Goal: Use online tool/utility: Utilize a website feature to perform a specific function

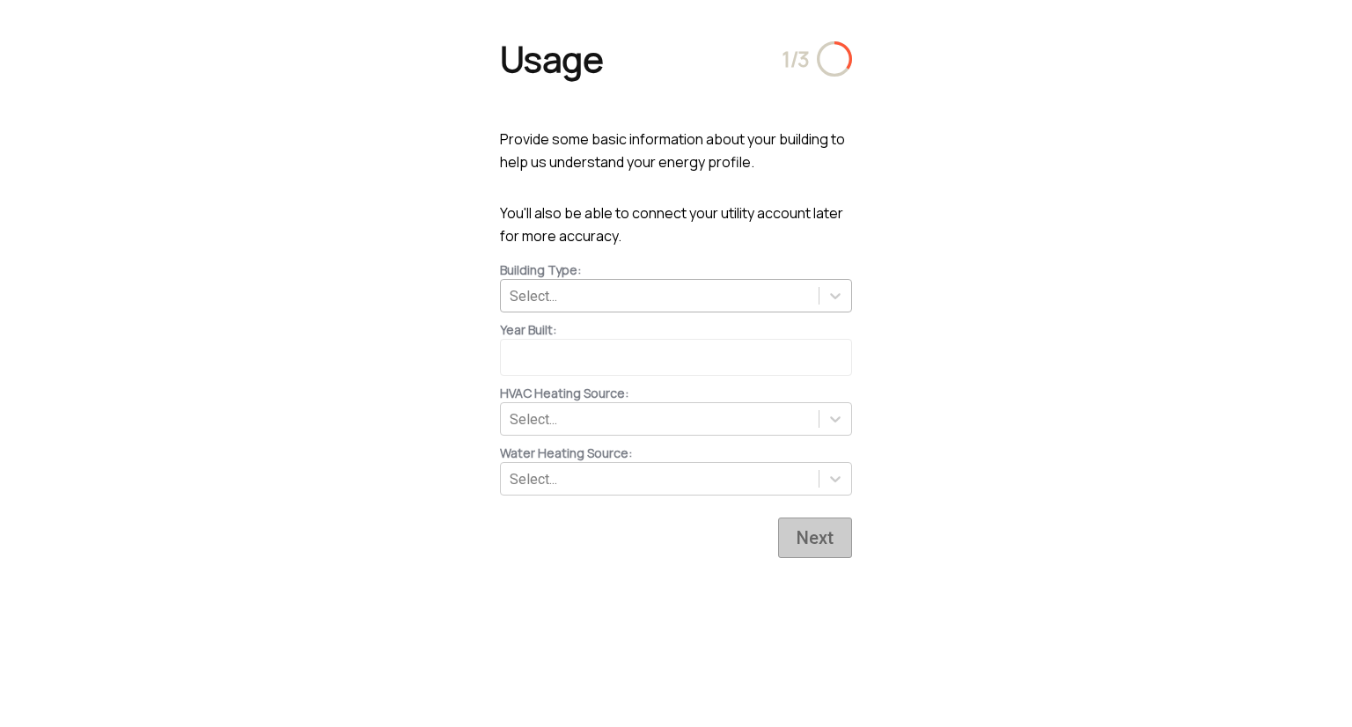
click at [586, 293] on div "Select..." at bounding box center [660, 295] width 318 height 27
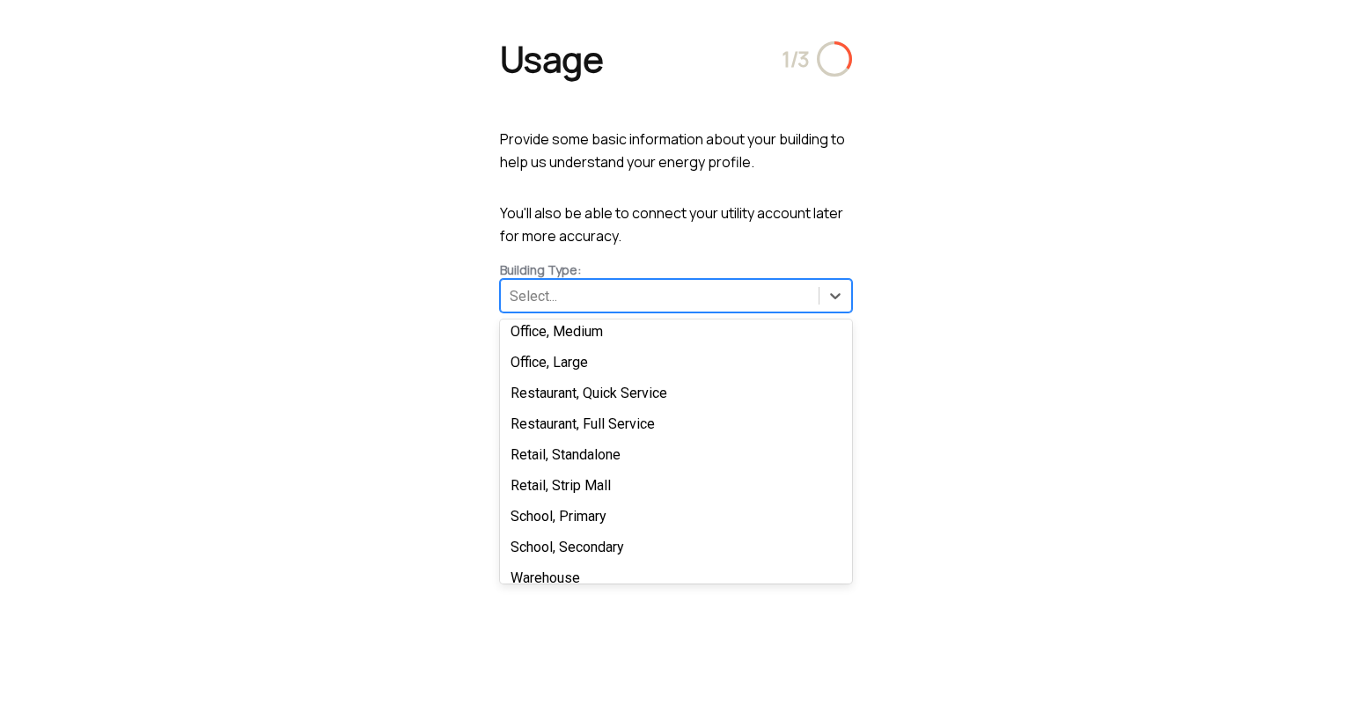
scroll to position [264, 0]
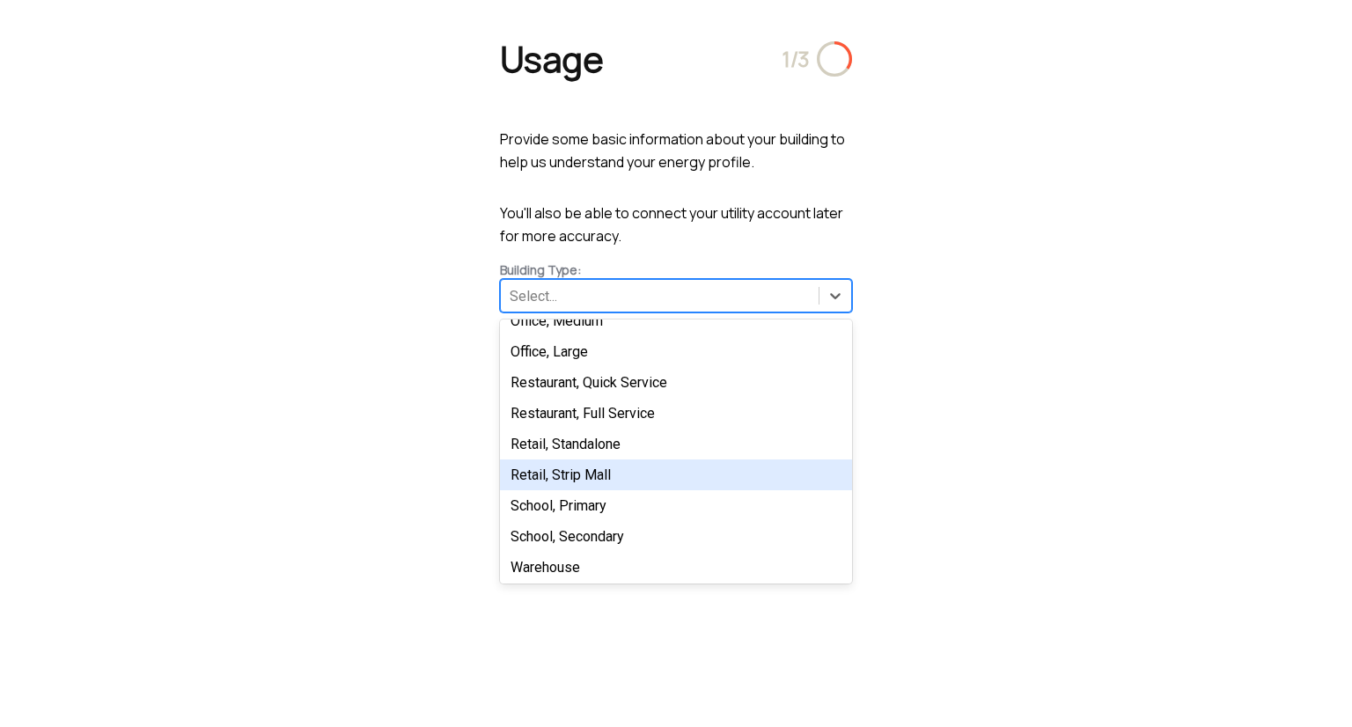
click at [585, 482] on div "Retail, Strip Mall" at bounding box center [676, 474] width 352 height 31
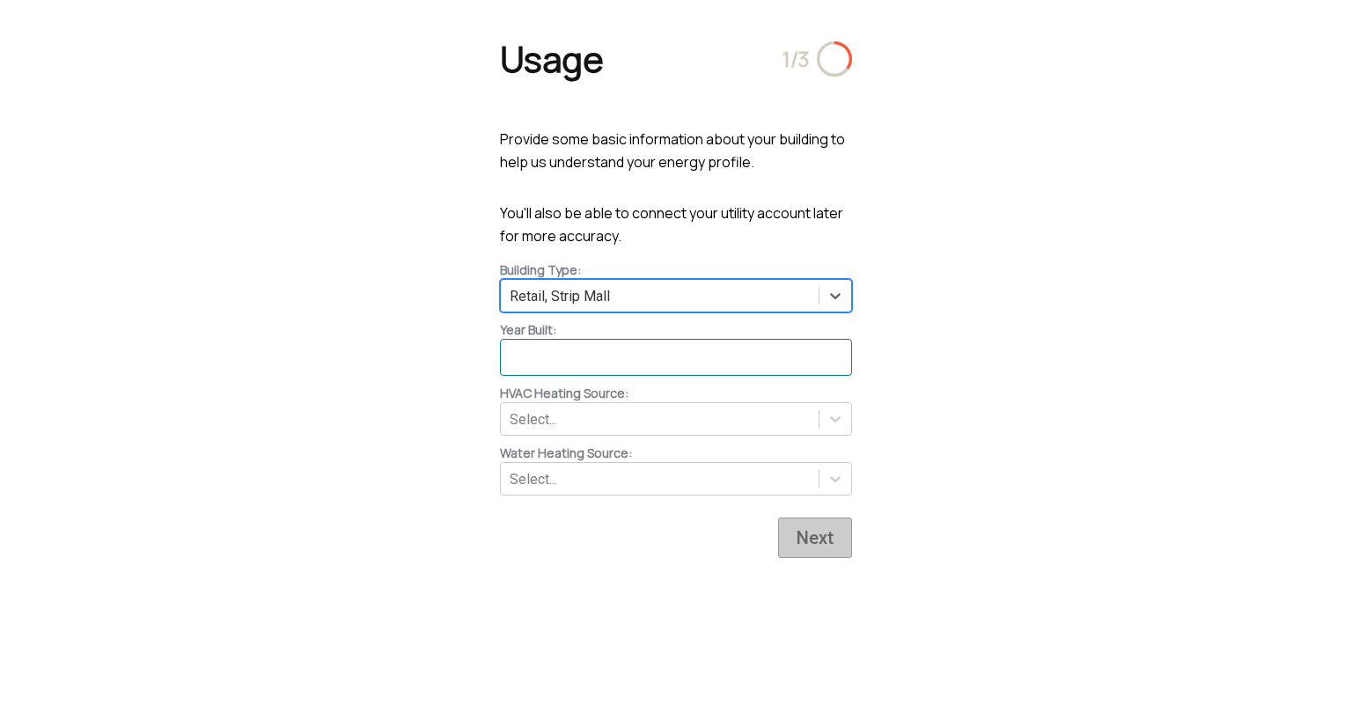
click at [591, 348] on input at bounding box center [676, 357] width 352 height 37
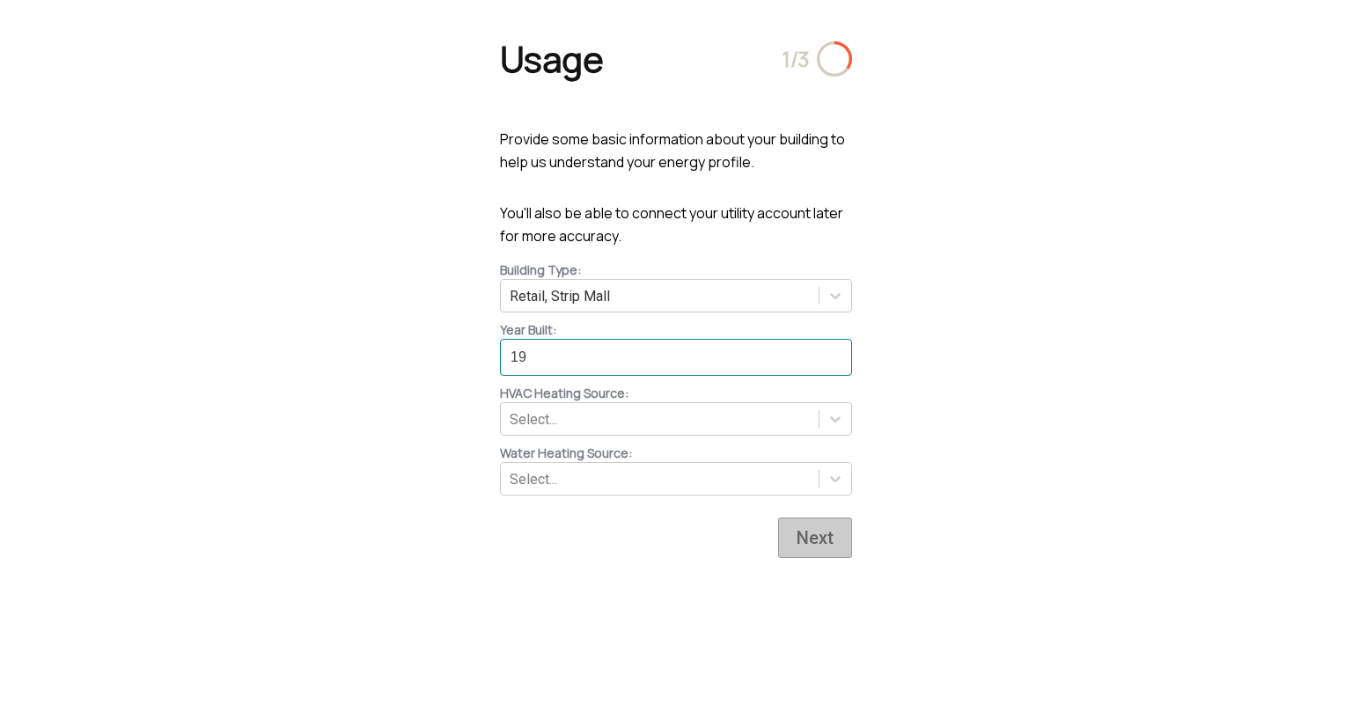
type input "1"
type input "2000"
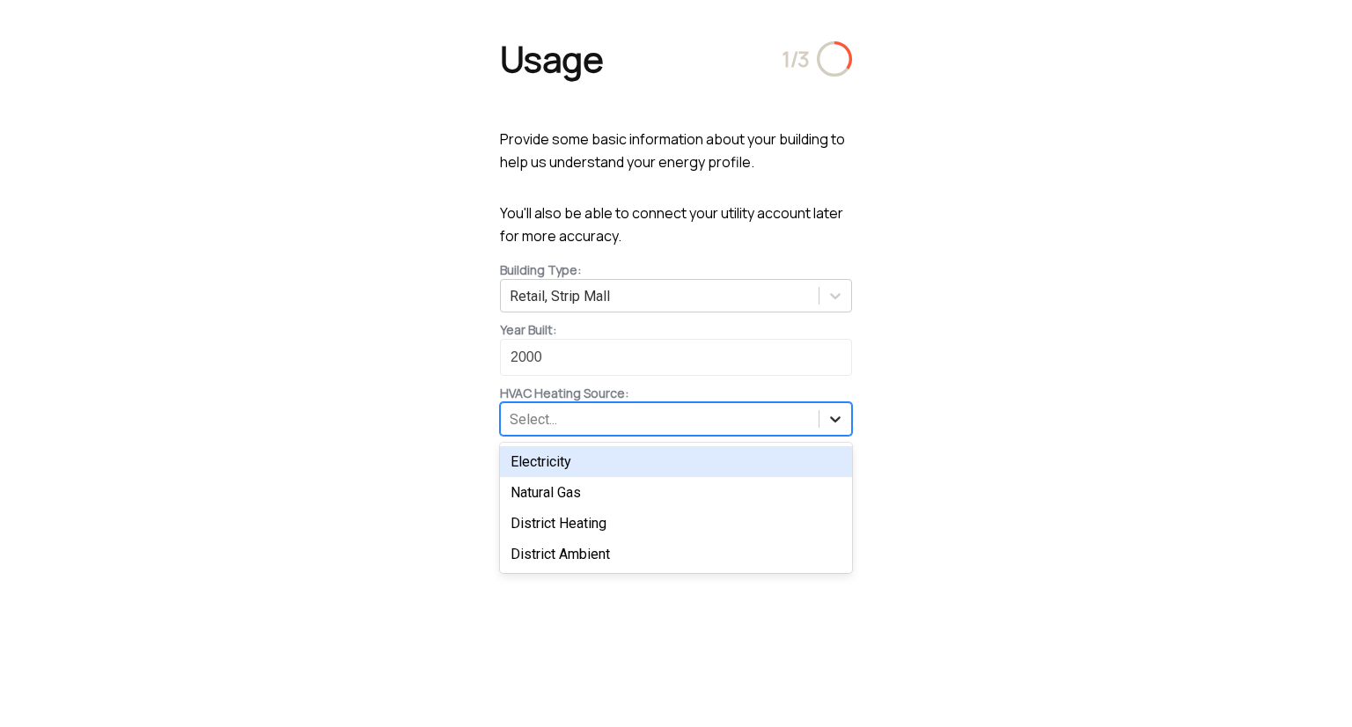
click at [839, 419] on icon at bounding box center [835, 419] width 11 height 6
click at [757, 459] on div "Electricity" at bounding box center [676, 461] width 352 height 31
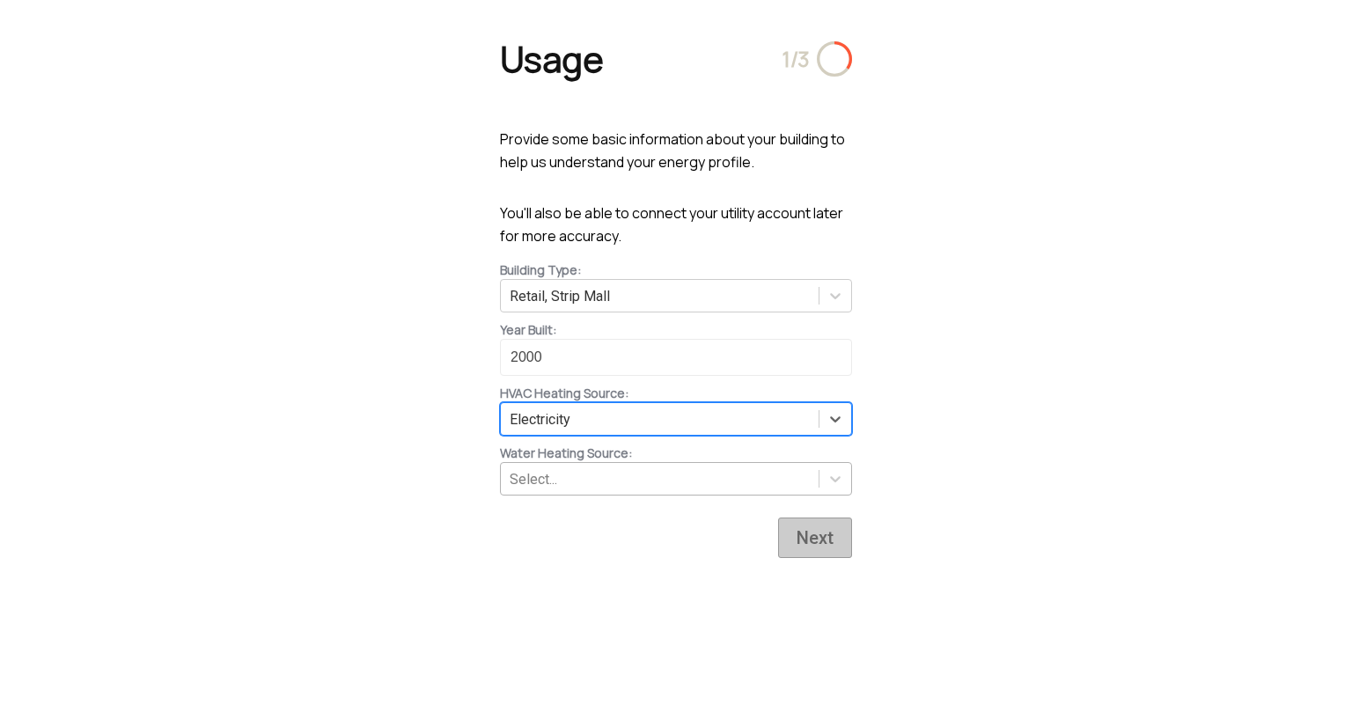
click at [752, 471] on div "Select..." at bounding box center [660, 479] width 318 height 27
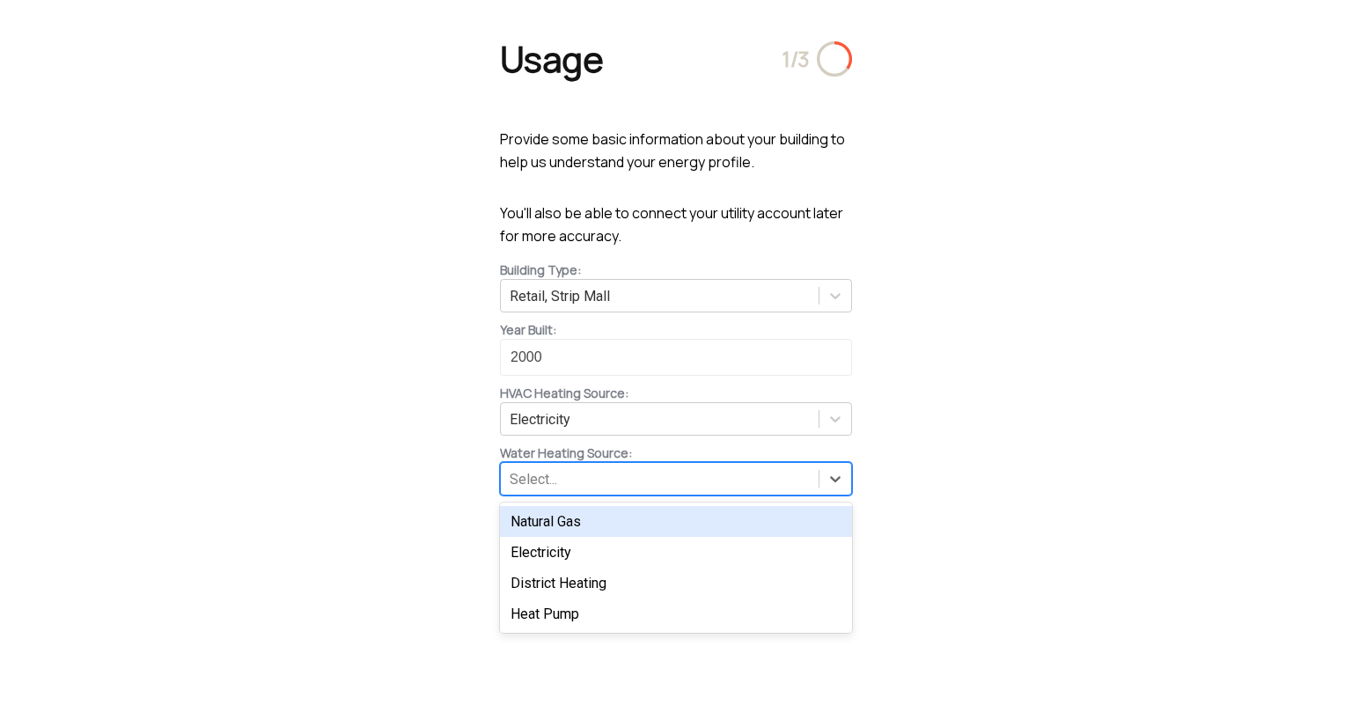
click at [605, 528] on div "Natural Gas" at bounding box center [676, 521] width 352 height 31
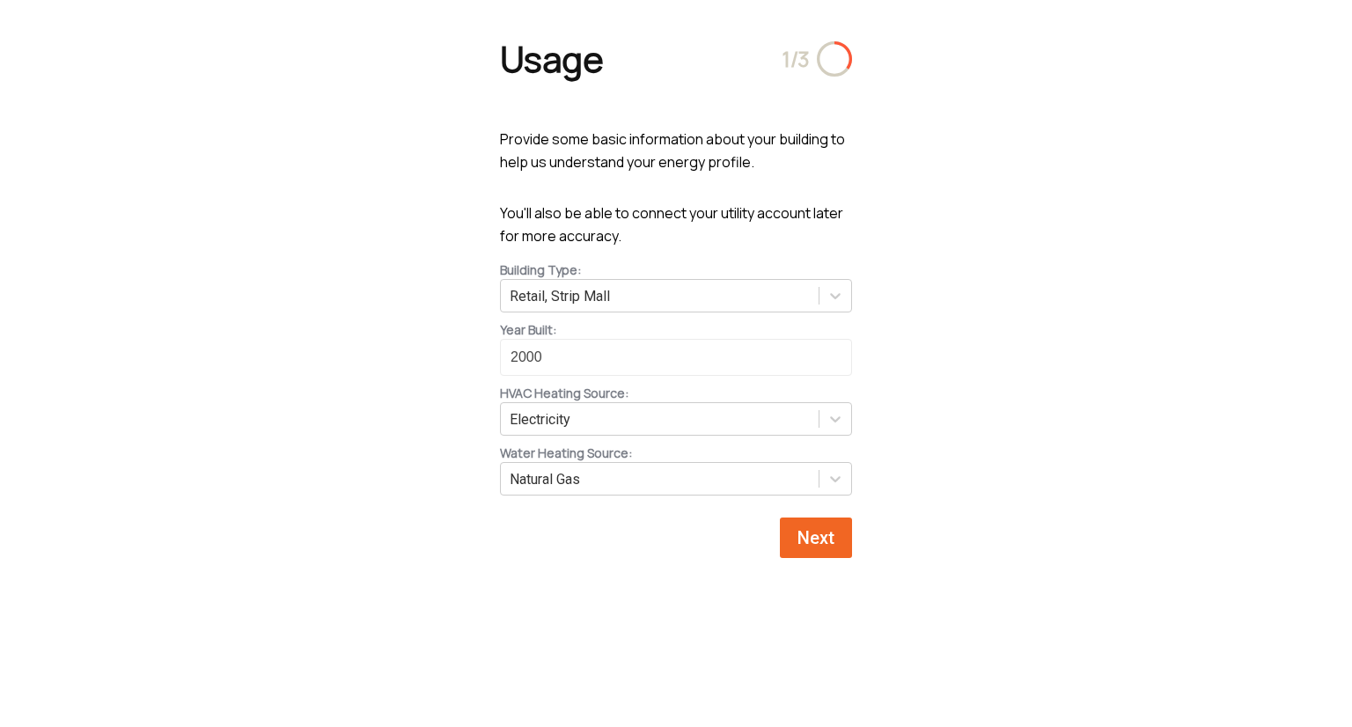
click at [813, 544] on span "Next" at bounding box center [816, 537] width 46 height 21
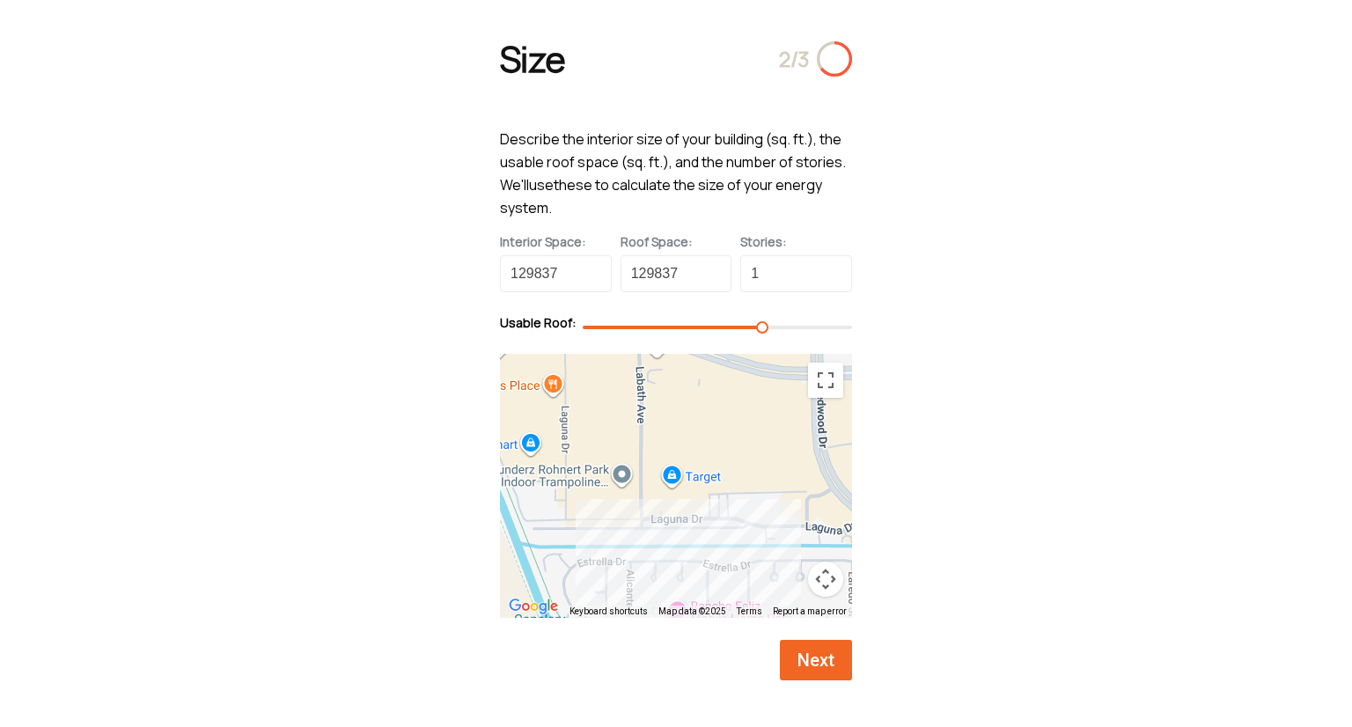
drag, startPoint x: 854, startPoint y: 328, endPoint x: 786, endPoint y: 334, distance: 68.0
click at [786, 334] on div at bounding box center [717, 327] width 269 height 26
drag, startPoint x: 759, startPoint y: 328, endPoint x: 696, endPoint y: 328, distance: 62.5
click at [696, 328] on div at bounding box center [717, 327] width 269 height 12
click at [664, 416] on div at bounding box center [676, 486] width 352 height 264
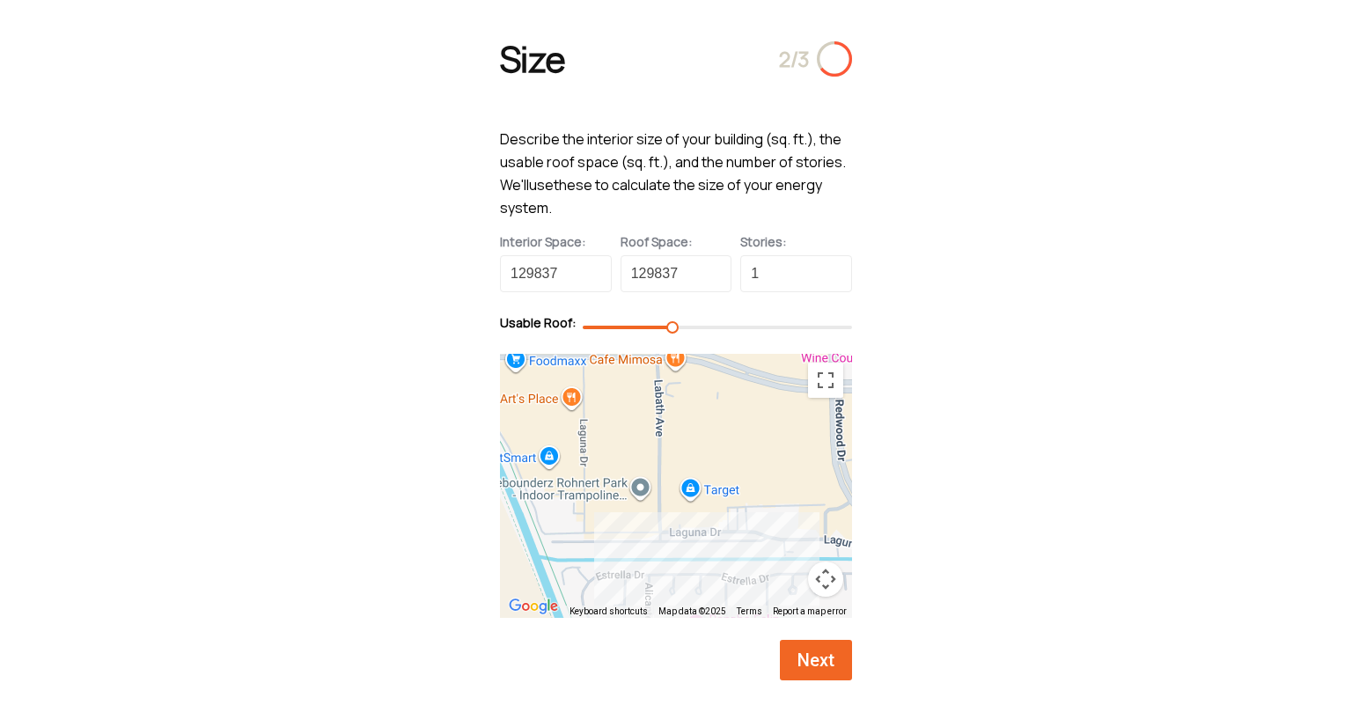
drag, startPoint x: 634, startPoint y: 434, endPoint x: 677, endPoint y: 453, distance: 47.3
click at [665, 454] on div at bounding box center [676, 486] width 352 height 264
click at [831, 394] on button "Toggle fullscreen view" at bounding box center [825, 380] width 35 height 35
click at [567, 274] on input "129837" at bounding box center [556, 273] width 112 height 37
drag, startPoint x: 672, startPoint y: 325, endPoint x: 722, endPoint y: 327, distance: 49.3
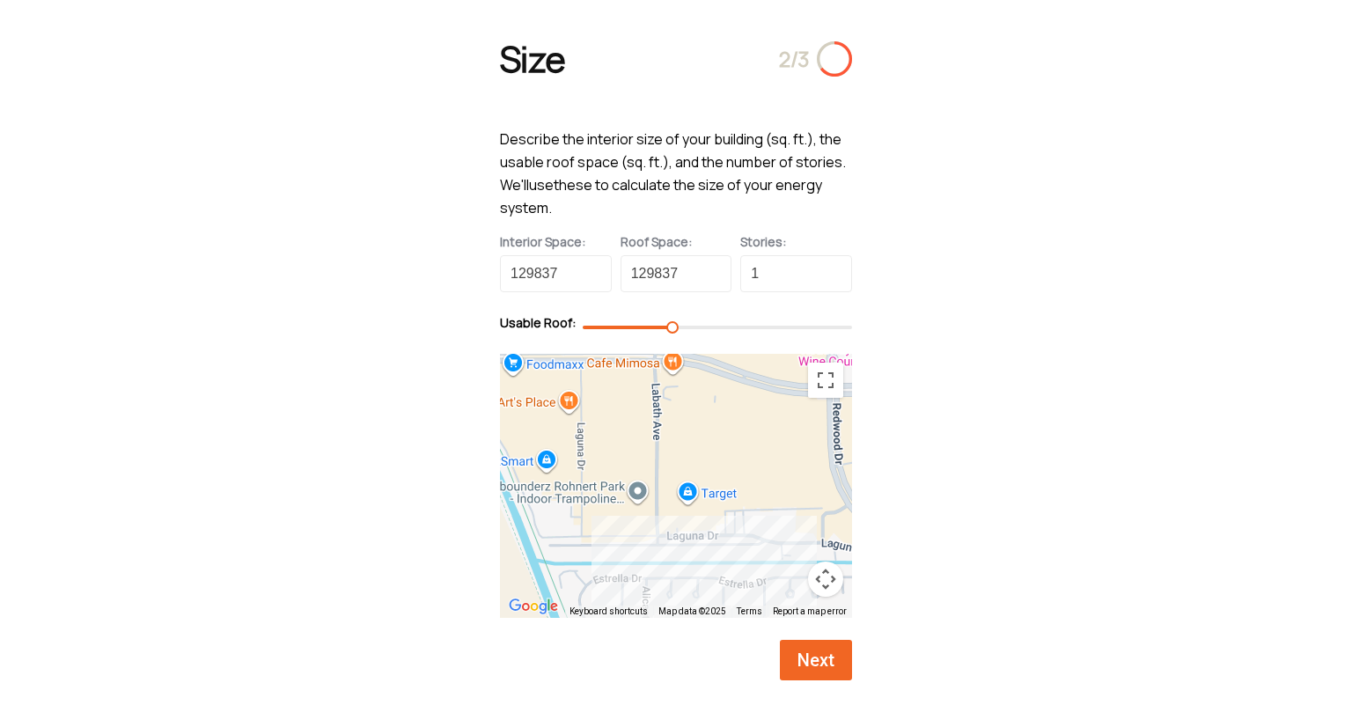
click at [722, 327] on div at bounding box center [717, 327] width 269 height 12
drag, startPoint x: 755, startPoint y: 328, endPoint x: 732, endPoint y: 325, distance: 23.2
click at [732, 325] on div at bounding box center [717, 327] width 269 height 12
drag, startPoint x: 753, startPoint y: 331, endPoint x: 735, endPoint y: 328, distance: 18.7
click at [735, 328] on div at bounding box center [717, 327] width 269 height 12
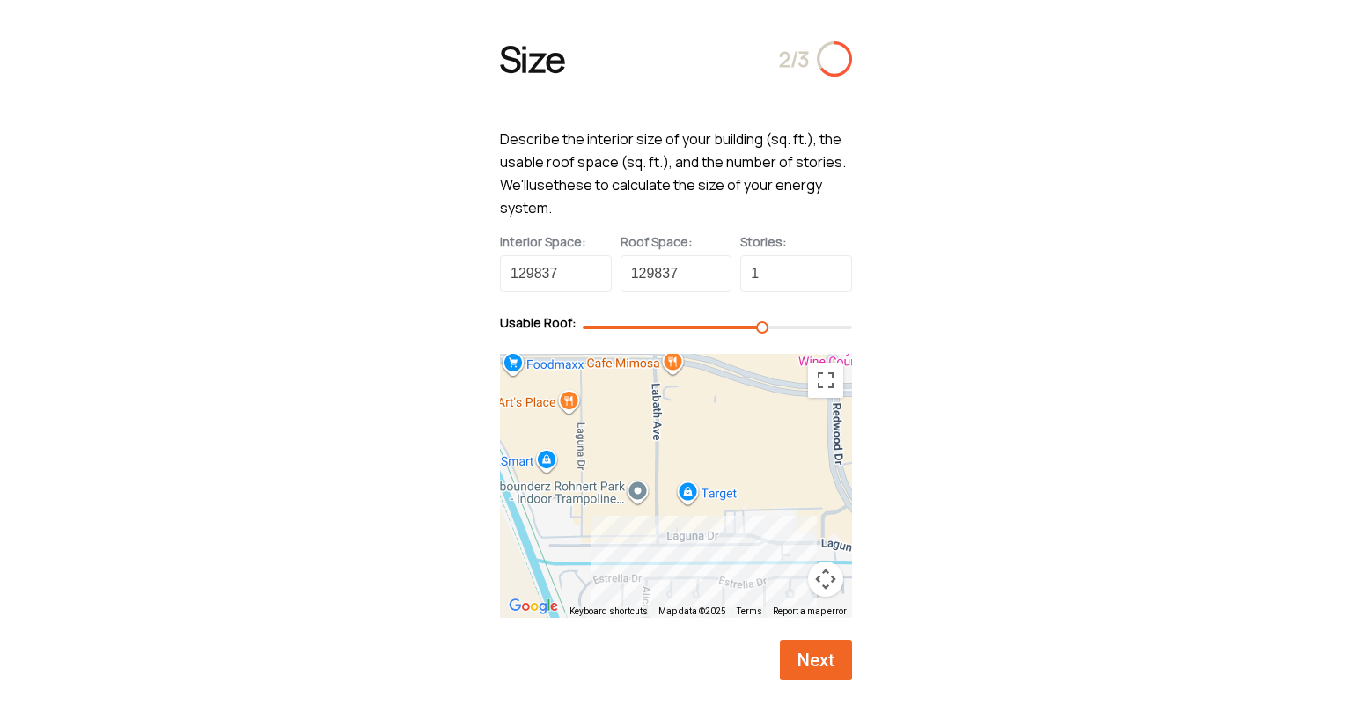
click at [806, 657] on span "Next" at bounding box center [816, 659] width 46 height 21
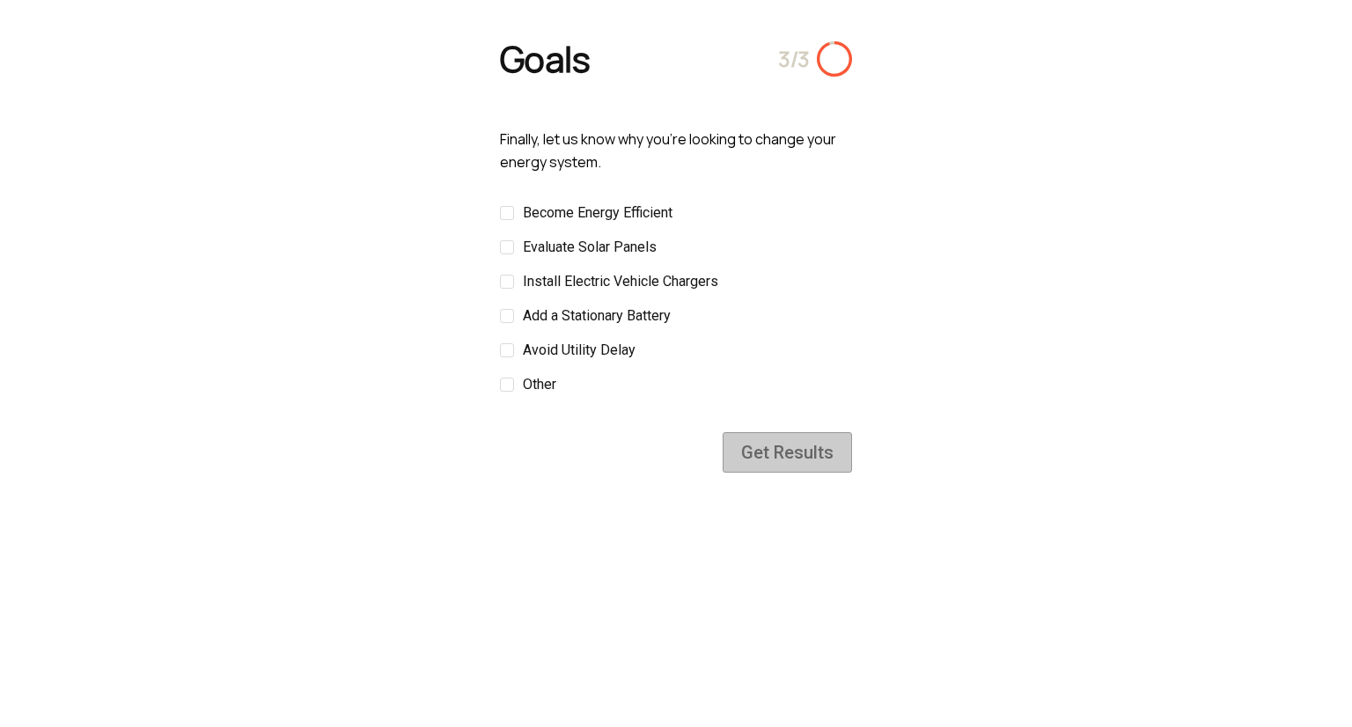
click at [507, 250] on div at bounding box center [507, 247] width 14 height 14
click at [657, 247] on input "Evaluate Solar Panels" at bounding box center [657, 247] width 0 height 0
click at [511, 310] on div at bounding box center [507, 316] width 14 height 14
click at [671, 316] on input "Add a Stationary Battery" at bounding box center [671, 316] width 0 height 0
click at [505, 209] on div at bounding box center [507, 213] width 14 height 14
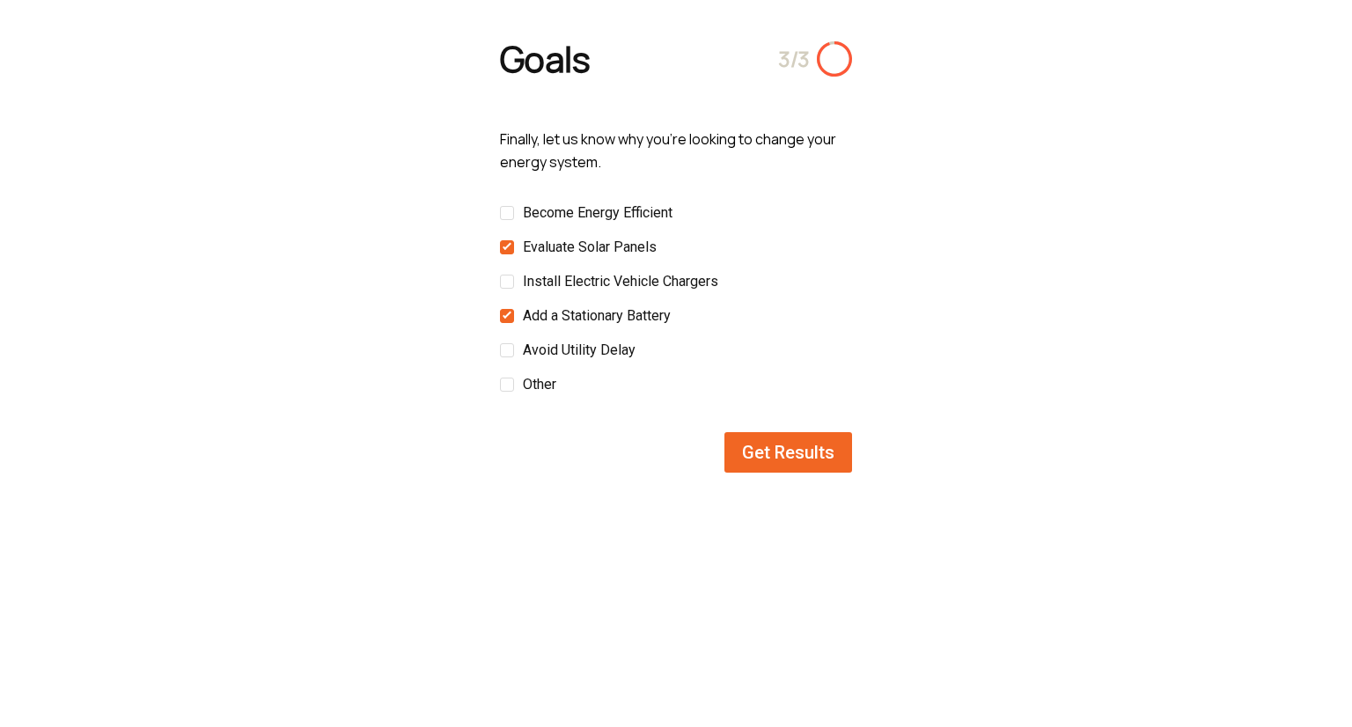
click at [672, 213] on input "Become Energy Efficient" at bounding box center [672, 213] width 0 height 0
click at [800, 450] on span "Get Results" at bounding box center [787, 452] width 101 height 21
